Goal: Communication & Community: Answer question/provide support

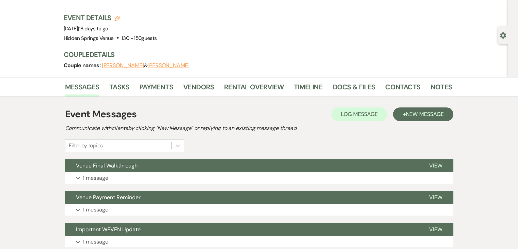
scroll to position [35, 0]
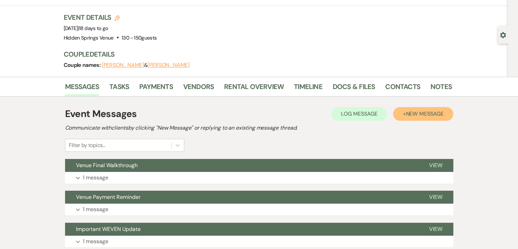
click at [409, 113] on span "New Message" at bounding box center [425, 113] width 38 height 7
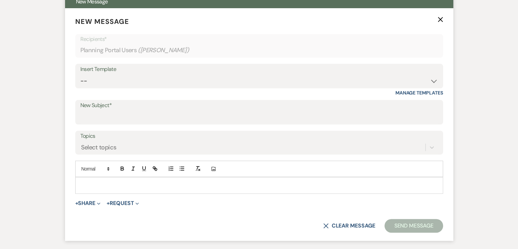
scroll to position [211, 0]
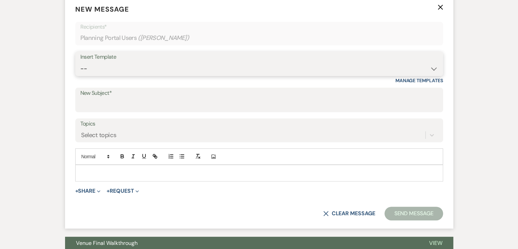
click at [108, 70] on select "-- Initial Inquiry Response Tour Request Response Follow Up Review Email Check-…" at bounding box center [259, 68] width 358 height 13
select select "6126"
click at [80, 62] on select "-- Initial Inquiry Response Tour Request Response Follow Up Review Email Check-…" at bounding box center [259, 68] width 358 height 13
type input "Final Walkthrough"
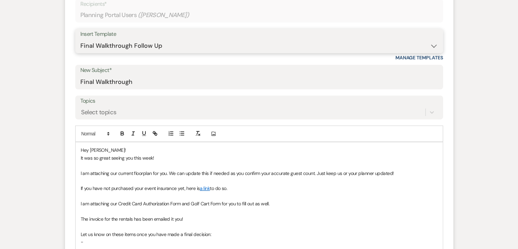
scroll to position [234, 0]
click at [143, 158] on p "It was so great seeing you this week!" at bounding box center [259, 157] width 357 height 7
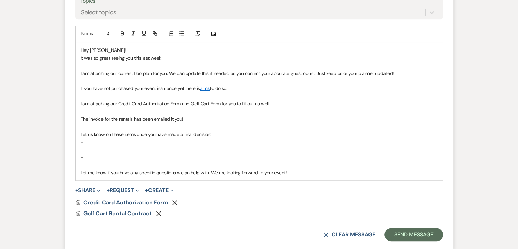
scroll to position [334, 0]
click at [175, 199] on icon "Remove" at bounding box center [174, 201] width 5 height 5
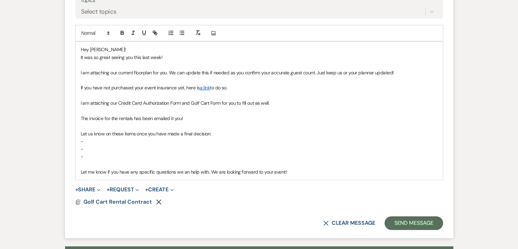
click at [158, 201] on icon "Remove" at bounding box center [158, 201] width 5 height 5
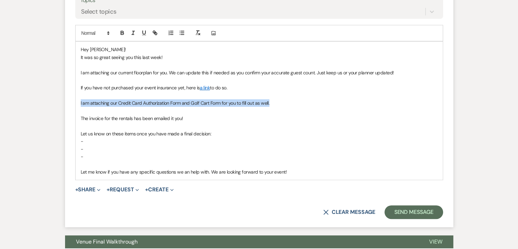
drag, startPoint x: 282, startPoint y: 101, endPoint x: 78, endPoint y: 100, distance: 204.0
click at [78, 100] on div "Hey Hailey! It was so great seeing you this last week! I am attaching our curre…" at bounding box center [259, 111] width 367 height 138
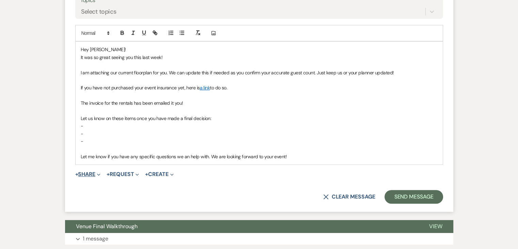
click at [93, 171] on button "+ Share Expand" at bounding box center [88, 173] width 26 height 5
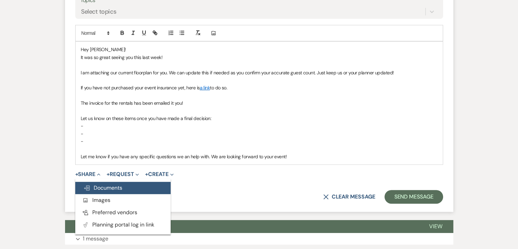
click at [106, 184] on span "Doc Upload Documents" at bounding box center [102, 187] width 39 height 7
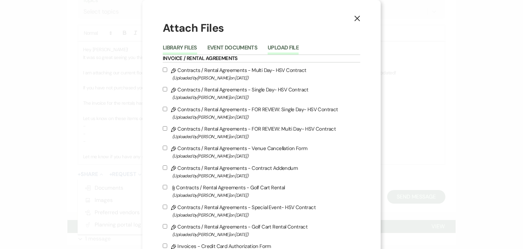
click at [281, 50] on button "Upload File" at bounding box center [283, 50] width 31 height 10
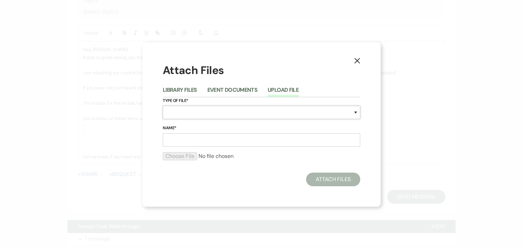
click at [256, 115] on select "Special Event Insurance Vendor Certificate of Insurance Contracts / Rental Agre…" at bounding box center [261, 112] width 197 height 13
select select "24"
click at [163, 106] on select "Special Event Insurance Vendor Certificate of Insurance Contracts / Rental Agre…" at bounding box center [261, 112] width 197 height 13
click at [220, 138] on input "Name*" at bounding box center [261, 139] width 197 height 13
type input "Reception Floorplan"
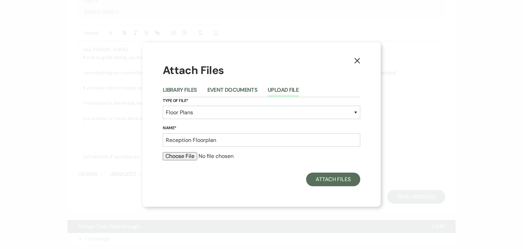
click at [180, 158] on input "file" at bounding box center [261, 156] width 197 height 8
type input "C:\fakepath\Hailey Beaver Reception (1).pdf"
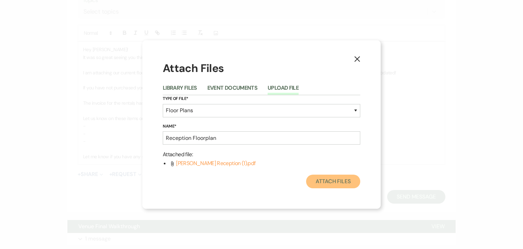
click at [326, 180] on button "Attach Files" at bounding box center [333, 181] width 54 height 14
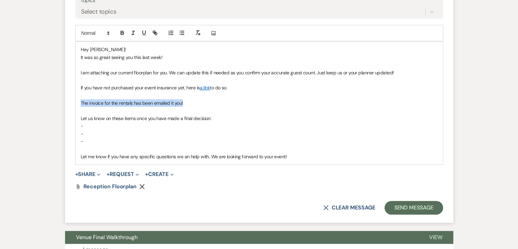
drag, startPoint x: 190, startPoint y: 101, endPoint x: 66, endPoint y: 101, distance: 123.6
click at [66, 101] on form "New Message X Draft saved! Recipients* Planning Portal Users ( Hailey Beaver ) …" at bounding box center [259, 48] width 388 height 350
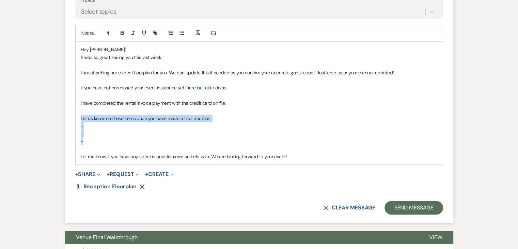
drag, startPoint x: 88, startPoint y: 140, endPoint x: 79, endPoint y: 119, distance: 22.9
click at [79, 119] on div "Hey Hailey! It was so great seeing you this last week! I am attaching our curre…" at bounding box center [259, 103] width 367 height 123
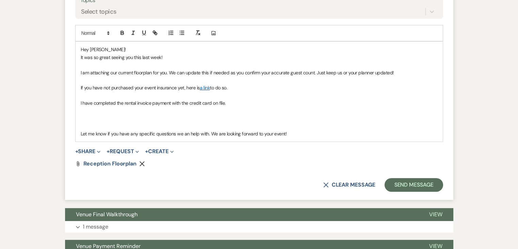
click at [170, 121] on p at bounding box center [259, 117] width 357 height 7
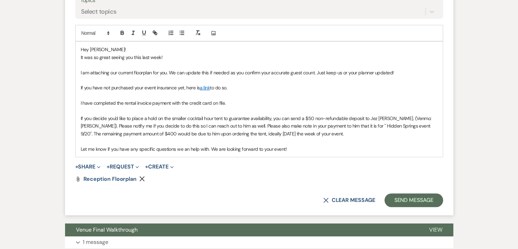
click at [403, 125] on span "If you decide you'd like to place a hold on the smaller cocktail hour tent to g…" at bounding box center [257, 125] width 352 height 21
click at [133, 134] on span "If you decide you'd like to place a hold on the smaller cocktail hour tent to g…" at bounding box center [257, 125] width 352 height 21
click at [268, 131] on span "If you decide you'd like to place a hold on the smaller cocktail hour tent to g…" at bounding box center [257, 125] width 352 height 21
click at [347, 142] on p at bounding box center [259, 140] width 357 height 7
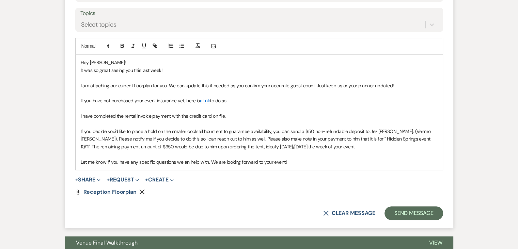
scroll to position [321, 0]
drag, startPoint x: 394, startPoint y: 84, endPoint x: 316, endPoint y: 83, distance: 77.6
click at [316, 83] on p "I am attaching our current floorplan for you. We can update this if needed as y…" at bounding box center [259, 85] width 357 height 7
click at [321, 88] on p "I am attaching our current floorplan for you. We can update this if needed as y…" at bounding box center [259, 85] width 357 height 7
click at [396, 83] on p "I am attaching our current floorplan for you. We can update this if needed as y…" at bounding box center [259, 85] width 357 height 7
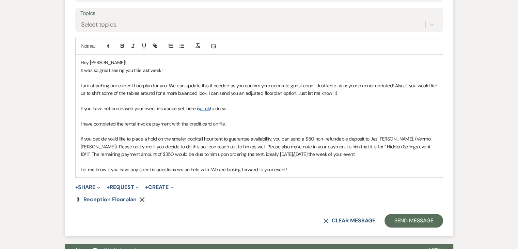
click at [245, 123] on p "I have completed the rental invoice payment with the credit card on file." at bounding box center [259, 123] width 357 height 7
click at [274, 120] on p "I have completed the rental invoice payment with the credit card on file. Thank…" at bounding box center [259, 123] width 357 height 7
click at [309, 169] on p "Let me know if you have any specific questions we an help with. We are looking …" at bounding box center [259, 168] width 357 height 7
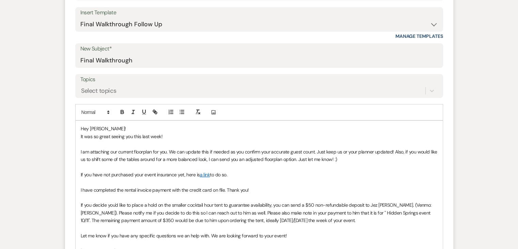
scroll to position [245, 0]
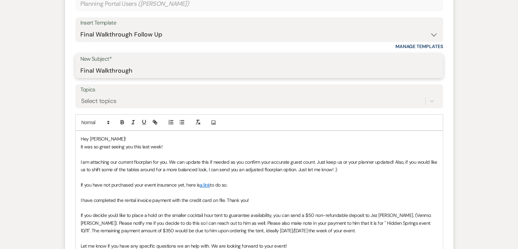
click at [159, 71] on input "Final Walkthrough" at bounding box center [259, 70] width 358 height 13
type input "Final Walkthrough Follow Up"
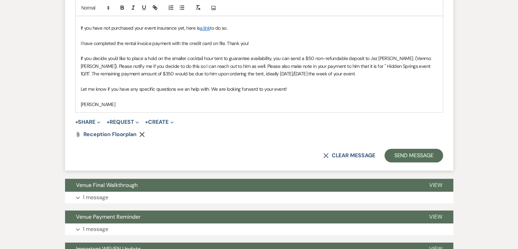
scroll to position [402, 0]
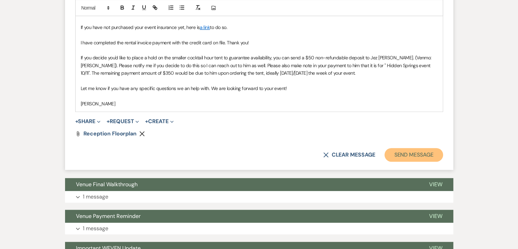
click at [399, 154] on button "Send Message" at bounding box center [413, 155] width 58 height 14
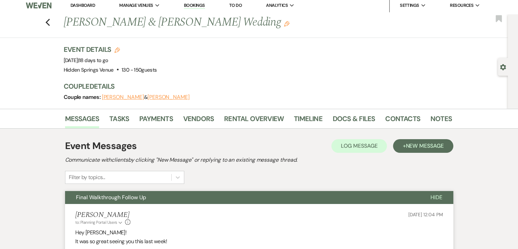
scroll to position [0, 0]
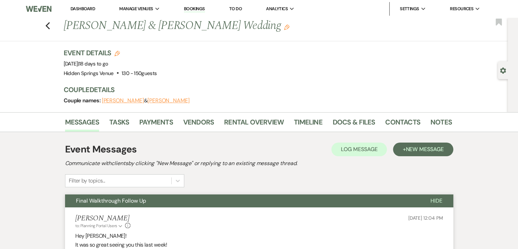
click at [79, 9] on link "Dashboard" at bounding box center [82, 9] width 25 height 6
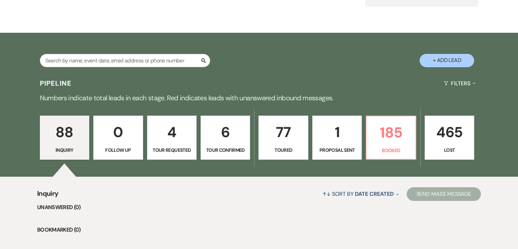
scroll to position [90, 0]
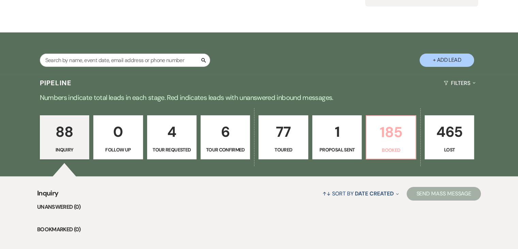
click at [374, 147] on p "Booked" at bounding box center [390, 149] width 41 height 7
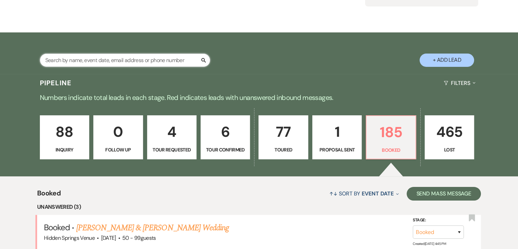
click at [124, 60] on input "text" at bounding box center [125, 59] width 170 height 13
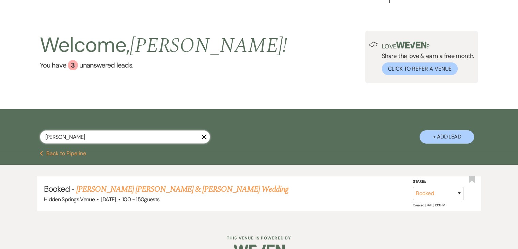
scroll to position [30, 0]
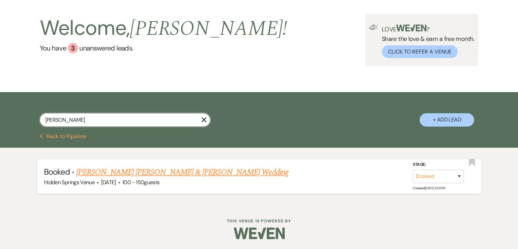
type input "danica"
click at [156, 175] on link "[PERSON_NAME] [PERSON_NAME] & [PERSON_NAME] Wedding" at bounding box center [182, 172] width 212 height 12
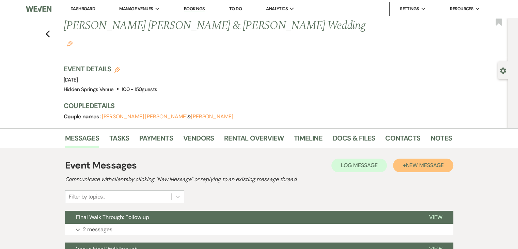
click at [406, 161] on span "New Message" at bounding box center [425, 164] width 38 height 7
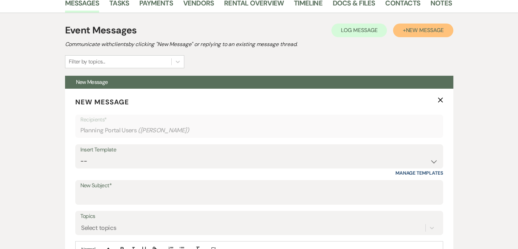
scroll to position [135, 0]
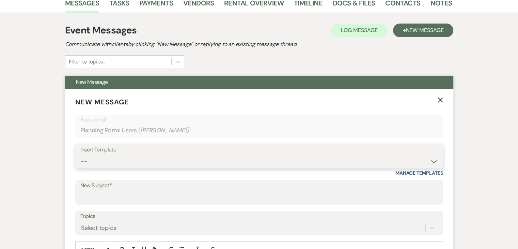
click at [124, 154] on select "-- Initial Inquiry Response Tour Request Response Follow Up Review Email Check-…" at bounding box center [259, 160] width 358 height 13
select select "1245"
click at [80, 154] on select "-- Initial Inquiry Response Tour Request Response Follow Up Review Email Check-…" at bounding box center [259, 160] width 358 height 13
type input "Your Experience at Hidden Springs Venue"
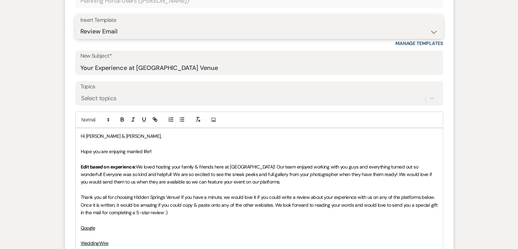
scroll to position [276, 0]
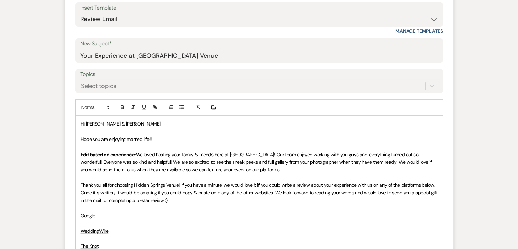
click at [137, 151] on span "We loved hosting your family & friends here at Hidden Springs! Our team enjoyed…" at bounding box center [257, 161] width 352 height 21
drag, startPoint x: 196, startPoint y: 151, endPoint x: 173, endPoint y: 151, distance: 23.2
click at [173, 151] on p "We loved hosting your family & friends here at Hidden Springs! Our team enjoyed…" at bounding box center [259, 162] width 357 height 23
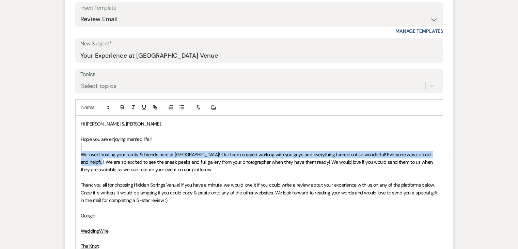
drag, startPoint x: 95, startPoint y: 146, endPoint x: 81, endPoint y: 132, distance: 19.3
click at [81, 132] on div "Hi Hagen & Danica, Hope you are enjoying married life!! We loved hosting your f…" at bounding box center [259, 200] width 367 height 168
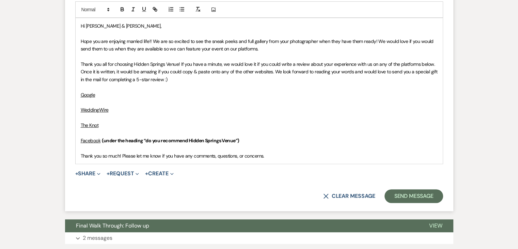
scroll to position [375, 0]
click at [425, 189] on button "Send Message" at bounding box center [413, 196] width 58 height 14
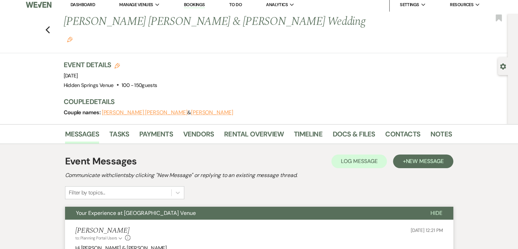
scroll to position [0, 0]
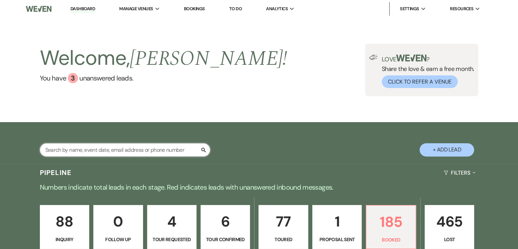
click at [175, 149] on input "text" at bounding box center [125, 149] width 170 height 13
type input "[PERSON_NAME]"
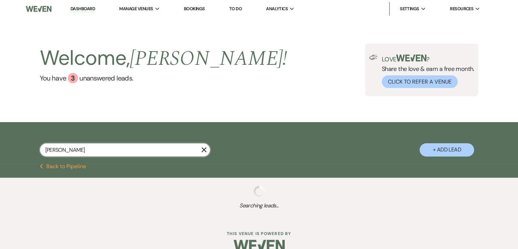
select select "8"
select select "6"
select select "8"
select select "6"
select select "5"
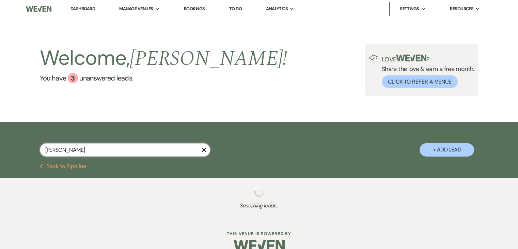
select select "8"
select select "5"
select select "8"
select select "11"
select select "8"
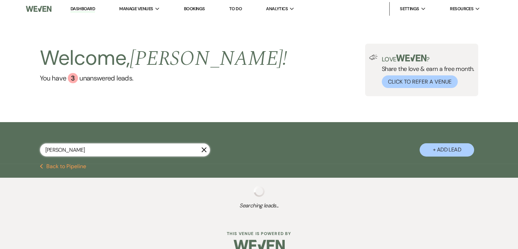
select select "5"
select select "8"
select select "5"
select select "8"
select select "5"
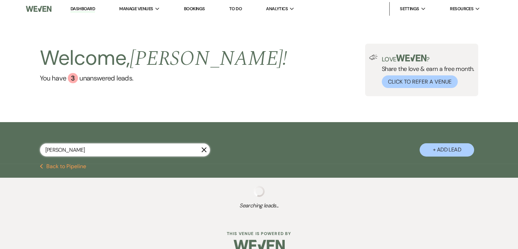
select select "8"
select select "5"
select select "8"
select select "6"
select select "8"
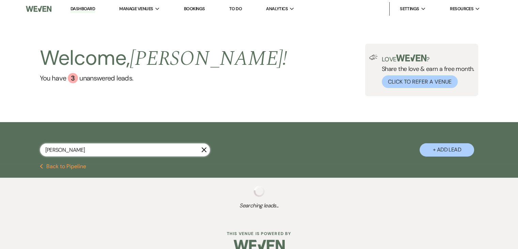
select select "2"
select select "8"
select select "5"
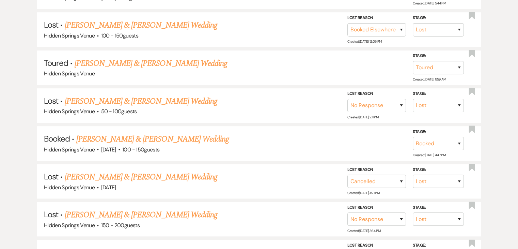
scroll to position [336, 0]
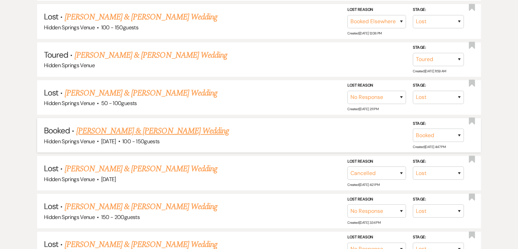
type input "[PERSON_NAME]"
click at [178, 127] on link "[PERSON_NAME] & [PERSON_NAME] Wedding" at bounding box center [152, 131] width 153 height 12
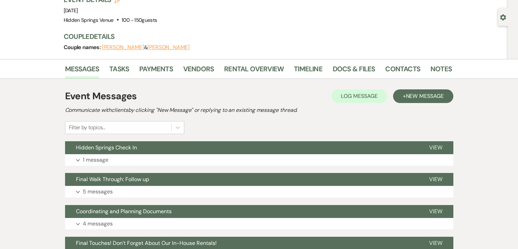
scroll to position [53, 0]
click at [281, 180] on button "Final Walk Through: Follow up" at bounding box center [241, 179] width 353 height 13
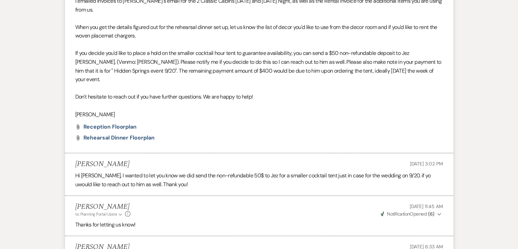
scroll to position [328, 0]
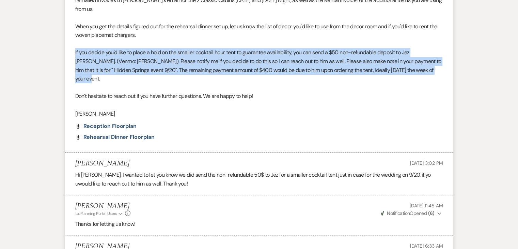
drag, startPoint x: 95, startPoint y: 72, endPoint x: 69, endPoint y: 43, distance: 38.6
click at [69, 43] on li "[PERSON_NAME] to: Planning Portal Users Expand Info [DATE] 5:00 PM Weven Check …" at bounding box center [259, 31] width 388 height 242
copy span "If you decide you'd like to place a hold on the smaller cocktail hour tent to g…"
